Goal: Information Seeking & Learning: Learn about a topic

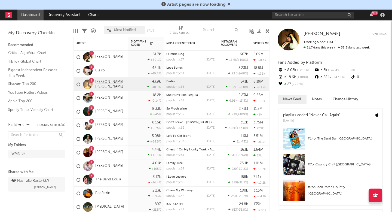
click at [101, 86] on link "[PERSON_NAME] [PERSON_NAME]" at bounding box center [110, 84] width 30 height 9
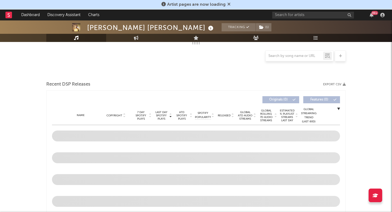
select select "6m"
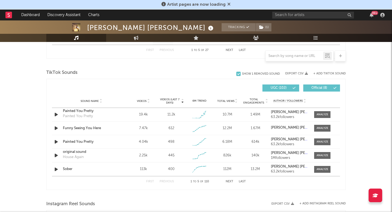
scroll to position [346, 0]
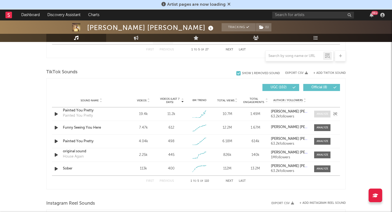
click at [320, 115] on div at bounding box center [322, 114] width 12 height 4
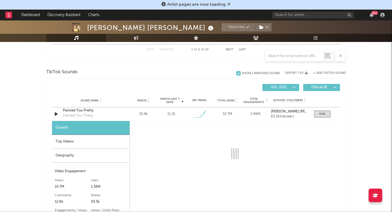
select select "1w"
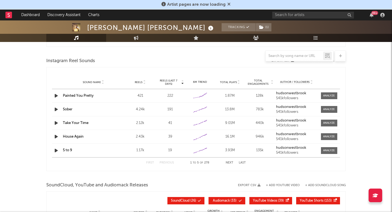
scroll to position [638, 0]
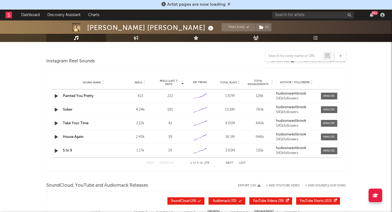
click at [331, 91] on div "Sound Name Painted You Pretty Reels 421 Reels (last 7 days) 222 6M Trend Create…" at bounding box center [196, 95] width 288 height 13
click at [332, 95] on div at bounding box center [329, 96] width 12 height 4
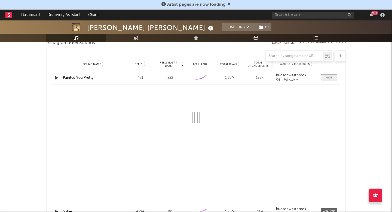
select select "1w"
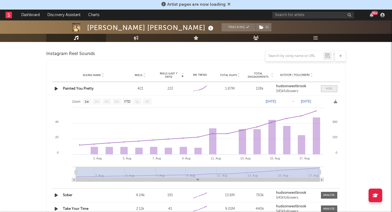
scroll to position [645, 0]
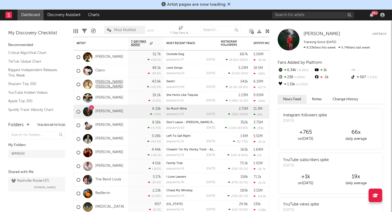
click at [107, 82] on link "[PERSON_NAME] [PERSON_NAME]" at bounding box center [110, 84] width 30 height 9
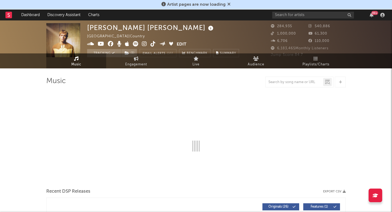
select select "6m"
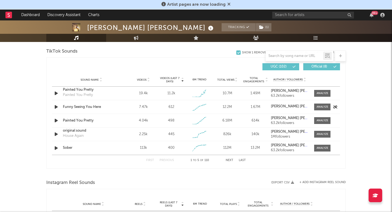
scroll to position [366, 0]
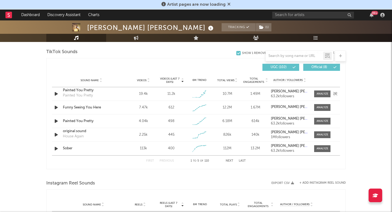
click at [295, 90] on strong "[PERSON_NAME] [PERSON_NAME]" at bounding box center [299, 91] width 57 height 4
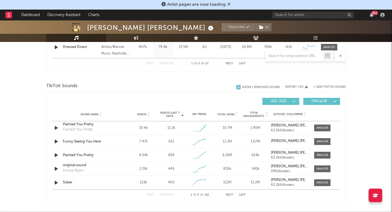
scroll to position [287, 0]
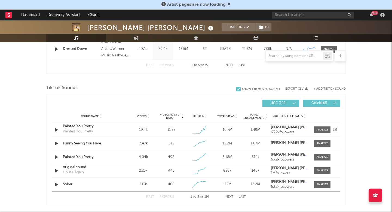
click at [81, 127] on div "Painted You Pretty" at bounding box center [91, 125] width 57 height 5
